Goal: Register for event/course

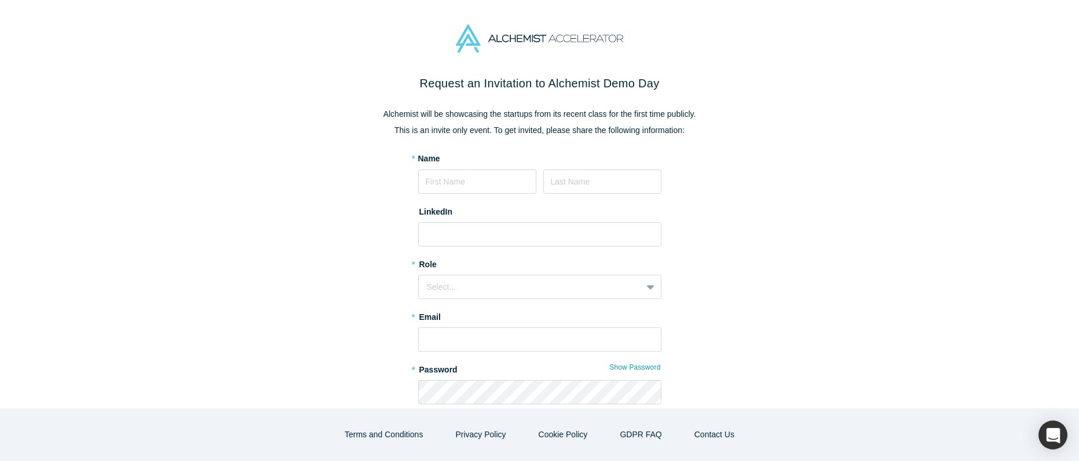
scroll to position [5, 0]
click at [437, 107] on p "Alchemist will be showcasing the startups from its recent class for the first t…" at bounding box center [539, 112] width 486 height 12
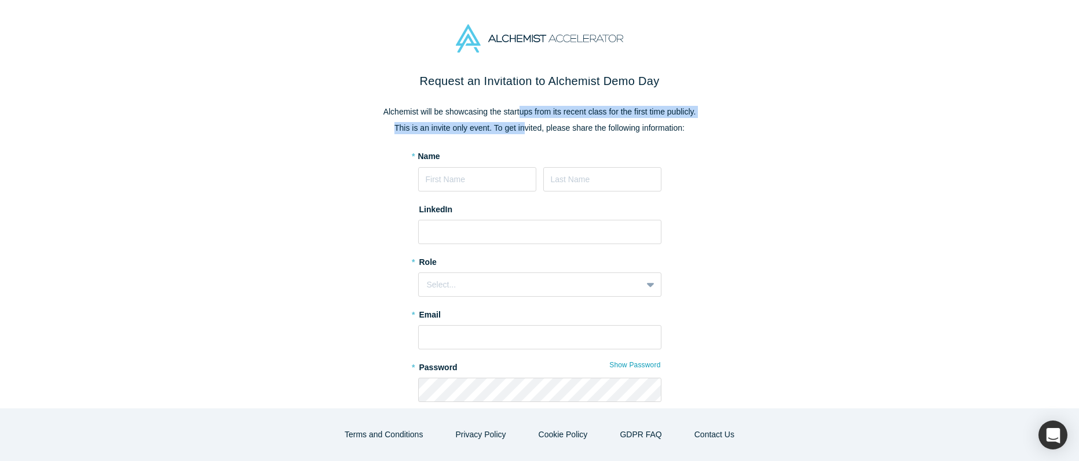
drag, startPoint x: 516, startPoint y: 109, endPoint x: 521, endPoint y: 130, distance: 21.5
click at [521, 130] on div "Request an Invitation to Alchemist Demo Day Alchemist will be showcasing the st…" at bounding box center [539, 290] width 486 height 436
click at [568, 124] on p "This is an invite only event. To get invited, please share the following inform…" at bounding box center [539, 128] width 486 height 12
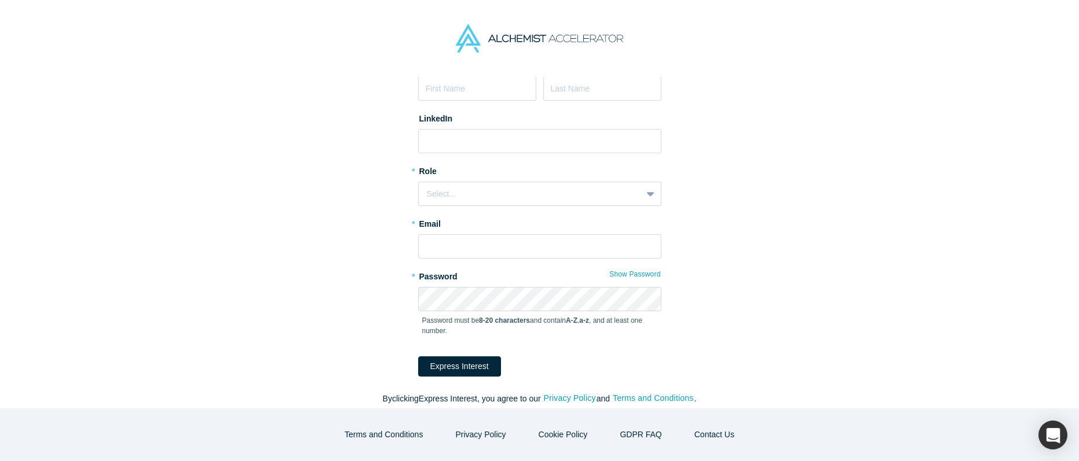
scroll to position [103, 0]
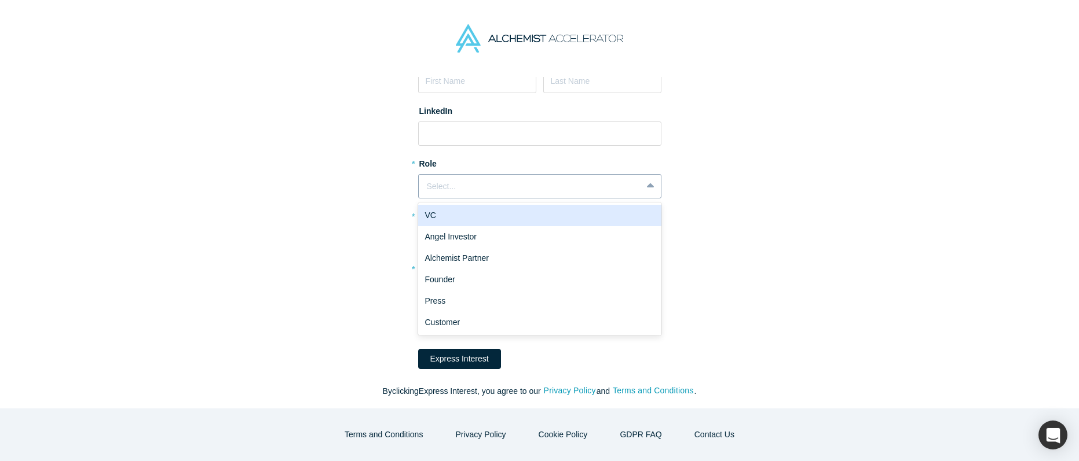
click at [554, 191] on div "Select..." at bounding box center [530, 187] width 207 height 12
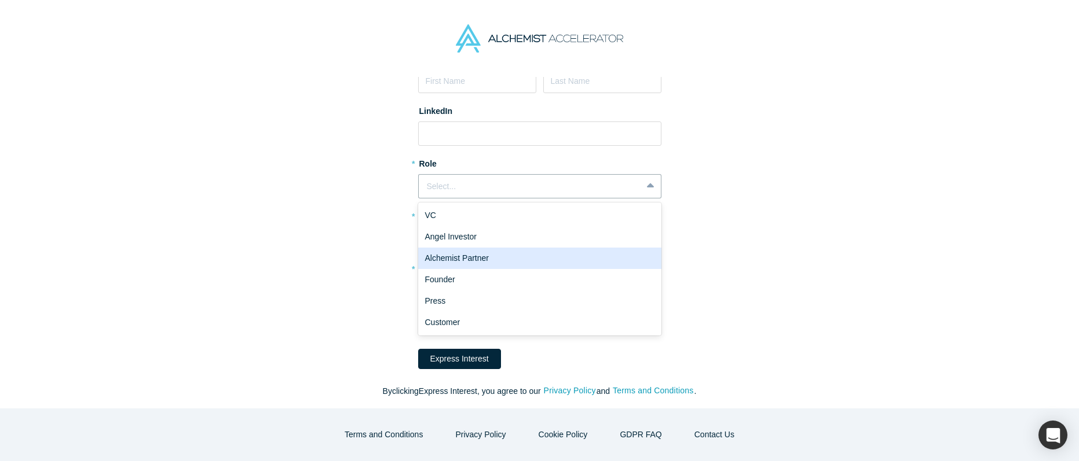
click at [693, 232] on div "Request an Invitation to Alchemist Demo Day Alchemist will be showcasing the st…" at bounding box center [539, 192] width 486 height 436
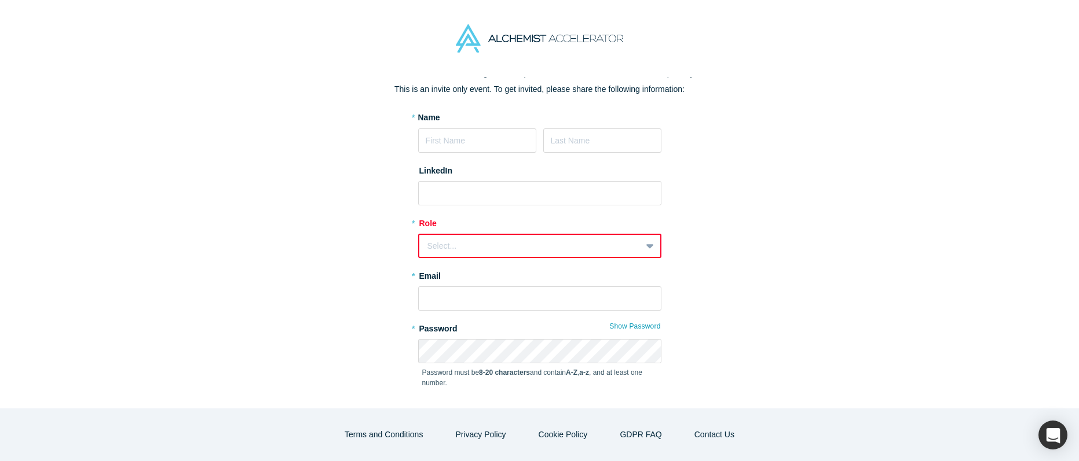
scroll to position [0, 0]
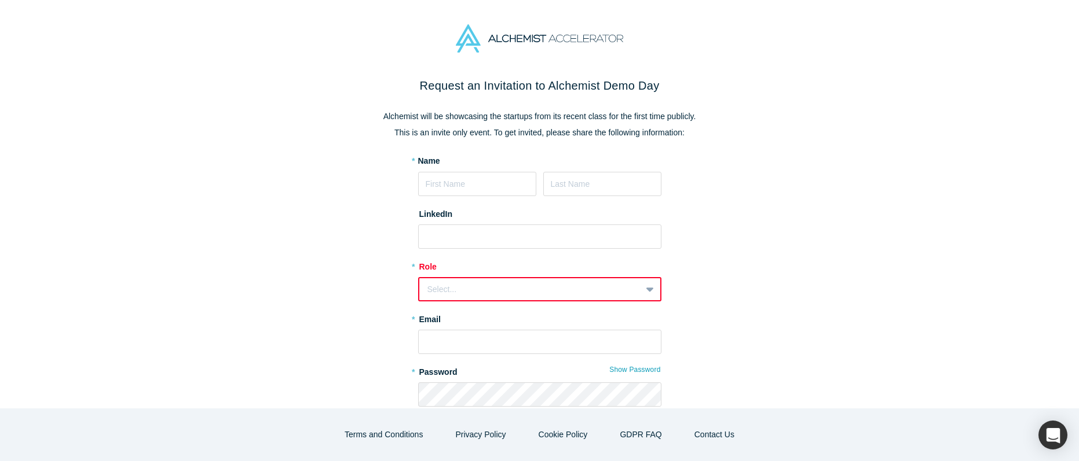
click at [680, 64] on div at bounding box center [539, 38] width 1079 height 77
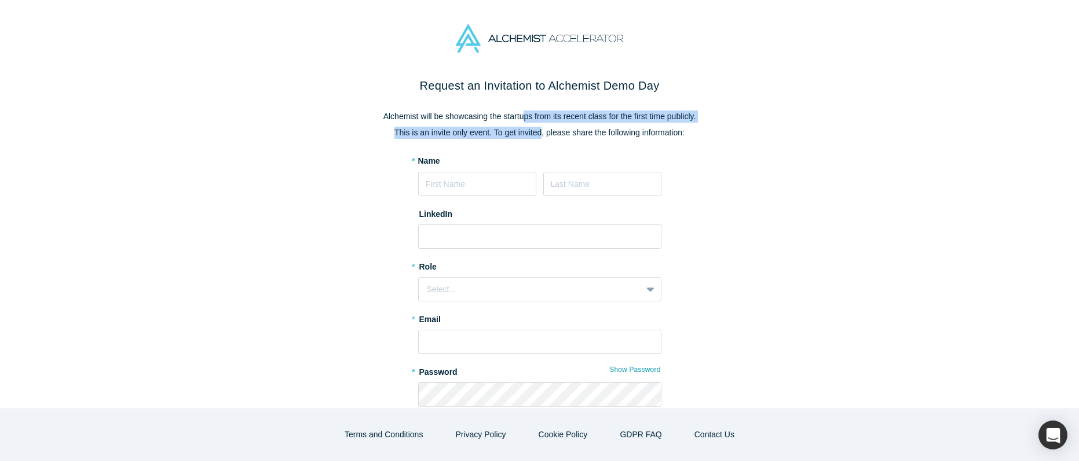
drag, startPoint x: 522, startPoint y: 119, endPoint x: 536, endPoint y: 133, distance: 20.1
click at [536, 133] on div "Request an Invitation to Alchemist Demo Day Alchemist will be showcasing the st…" at bounding box center [539, 295] width 486 height 436
click at [567, 140] on div "Request an Invitation to Alchemist Demo Day Alchemist will be showcasing the st…" at bounding box center [539, 295] width 486 height 436
click at [567, 141] on div "Request an Invitation to Alchemist Demo Day Alchemist will be showcasing the st…" at bounding box center [539, 295] width 486 height 436
click at [491, 117] on p "Alchemist will be showcasing the startups from its recent class for the first t…" at bounding box center [539, 117] width 486 height 12
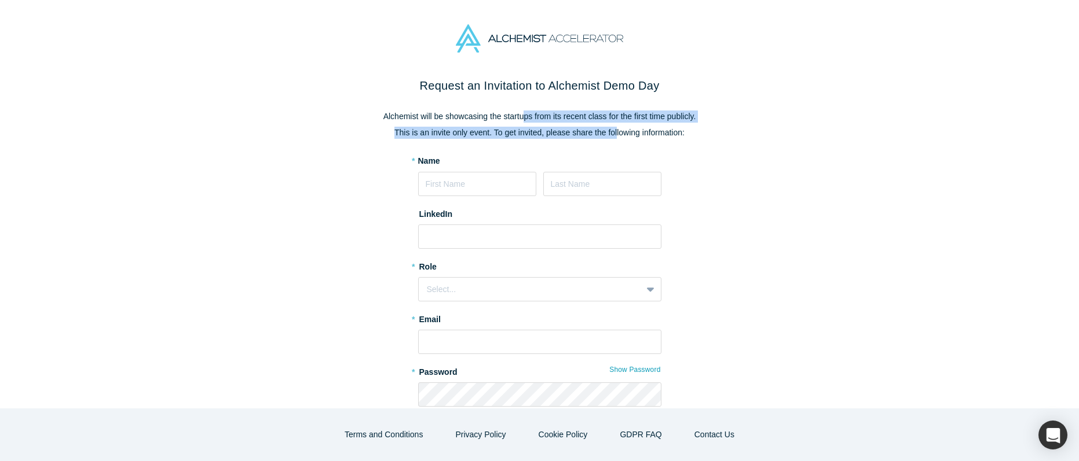
drag, startPoint x: 522, startPoint y: 117, endPoint x: 614, endPoint y: 133, distance: 92.8
click at [613, 131] on div "Request an Invitation to Alchemist Demo Day Alchemist will be showcasing the st…" at bounding box center [539, 295] width 486 height 436
click at [700, 432] on button "Contact Us" at bounding box center [714, 435] width 64 height 20
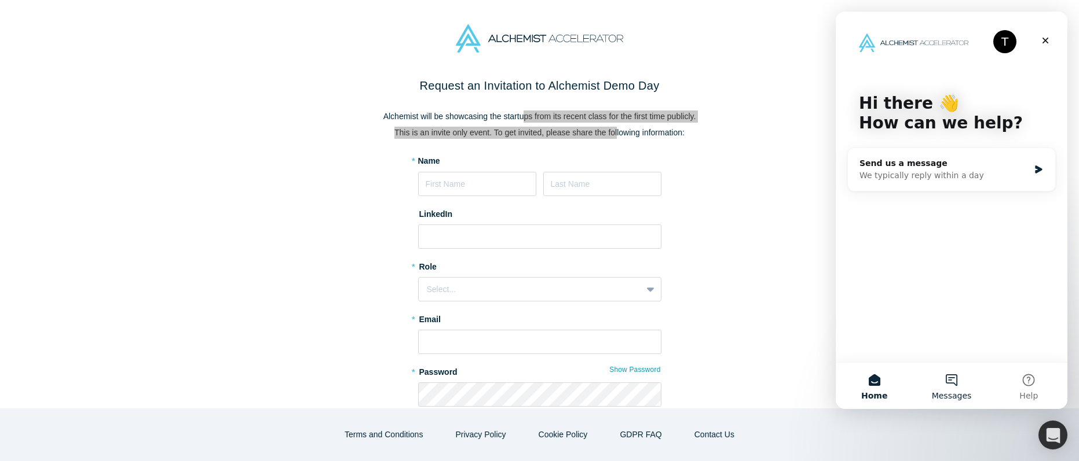
click at [955, 387] on button "Messages" at bounding box center [951, 386] width 77 height 46
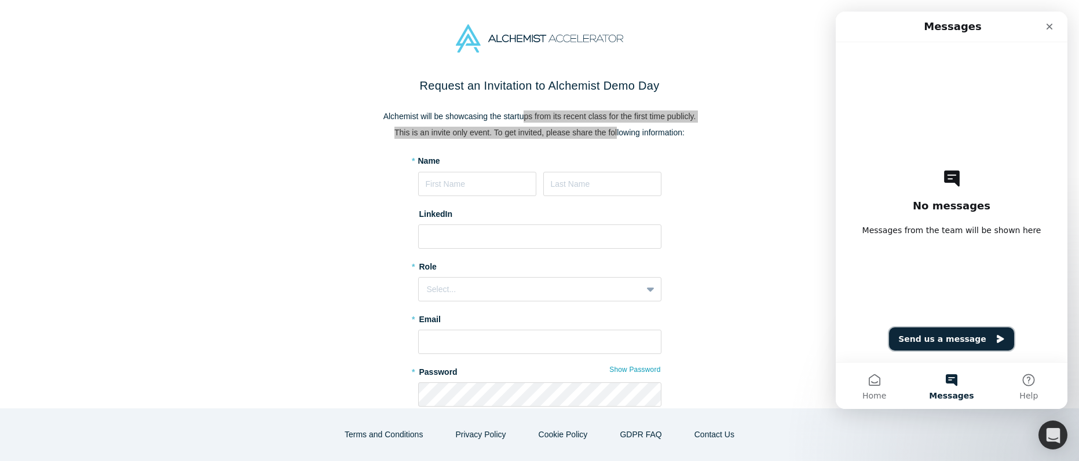
click at [922, 340] on button "Send us a message" at bounding box center [951, 339] width 125 height 23
